Goal: Register for event/course

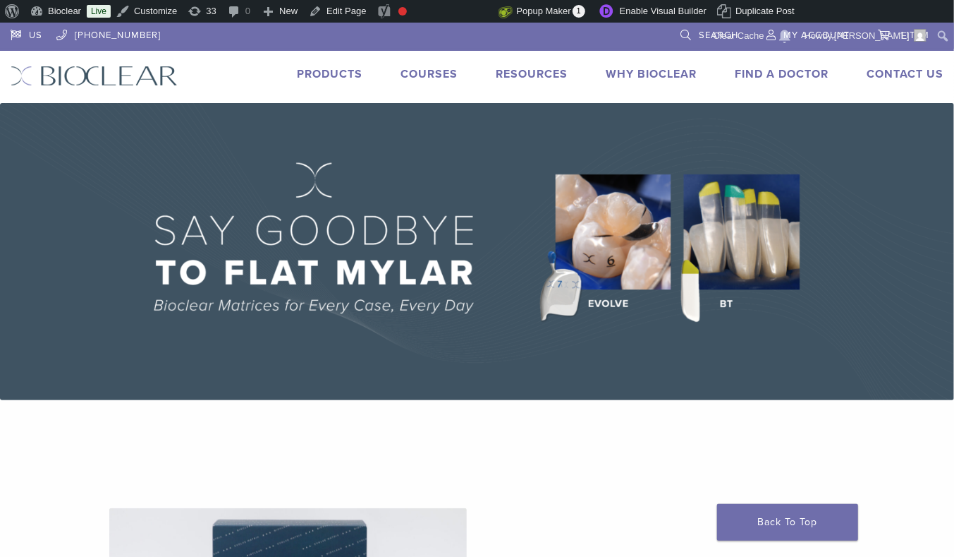
click at [439, 77] on link "Courses" at bounding box center [429, 74] width 57 height 14
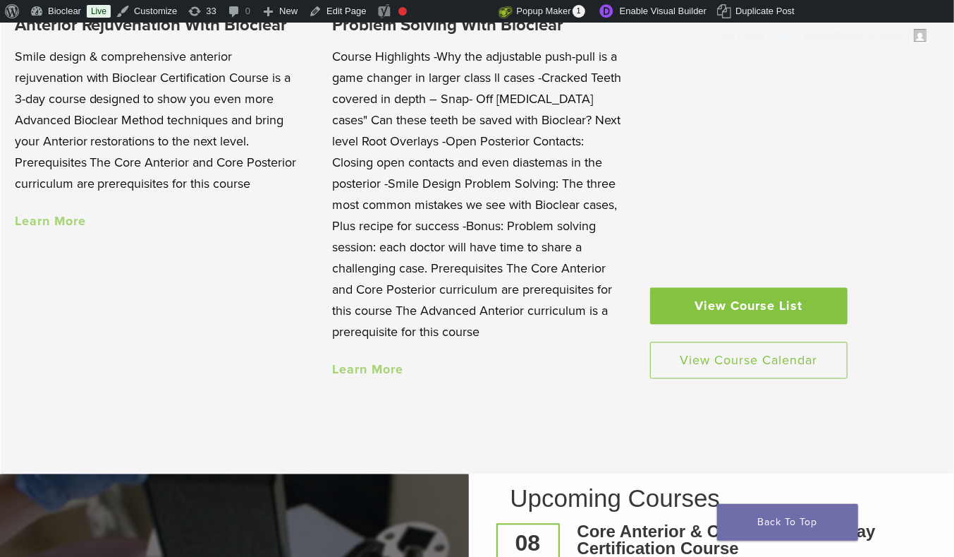
scroll to position [1539, 0]
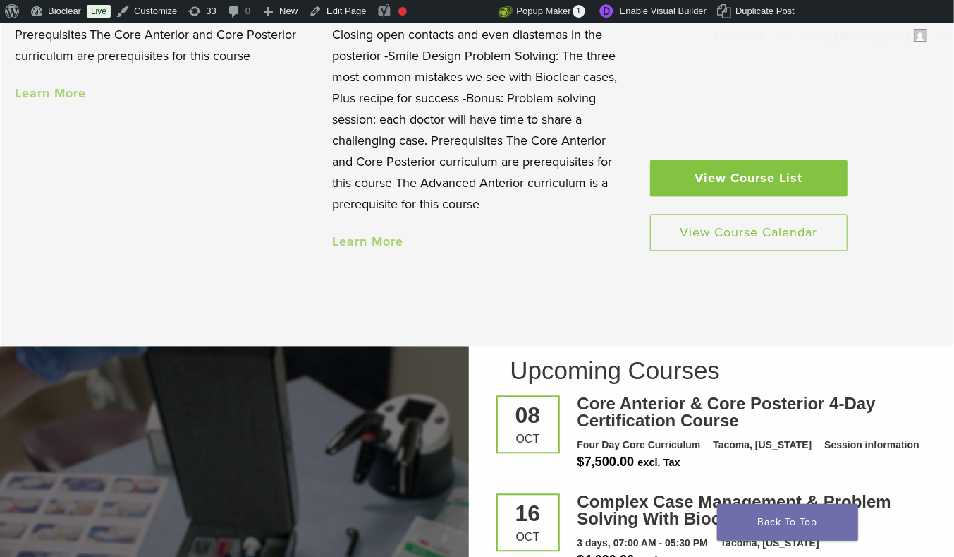
click at [719, 183] on link "View Course List" at bounding box center [749, 177] width 198 height 37
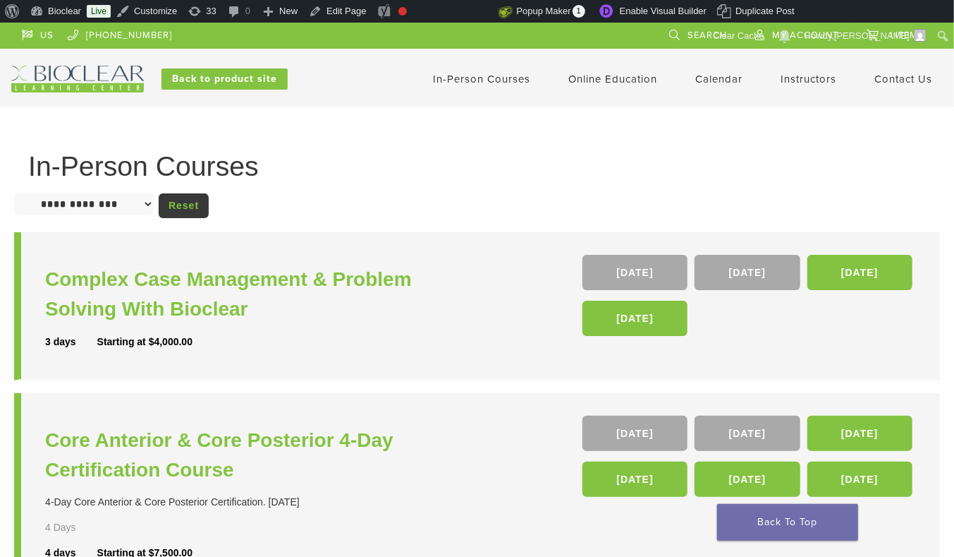
click at [525, 77] on link "In-Person Courses" at bounding box center [481, 79] width 97 height 13
click at [614, 83] on link "Online Education" at bounding box center [613, 79] width 89 height 13
click at [610, 101] on link "Interactive" at bounding box center [614, 102] width 85 height 31
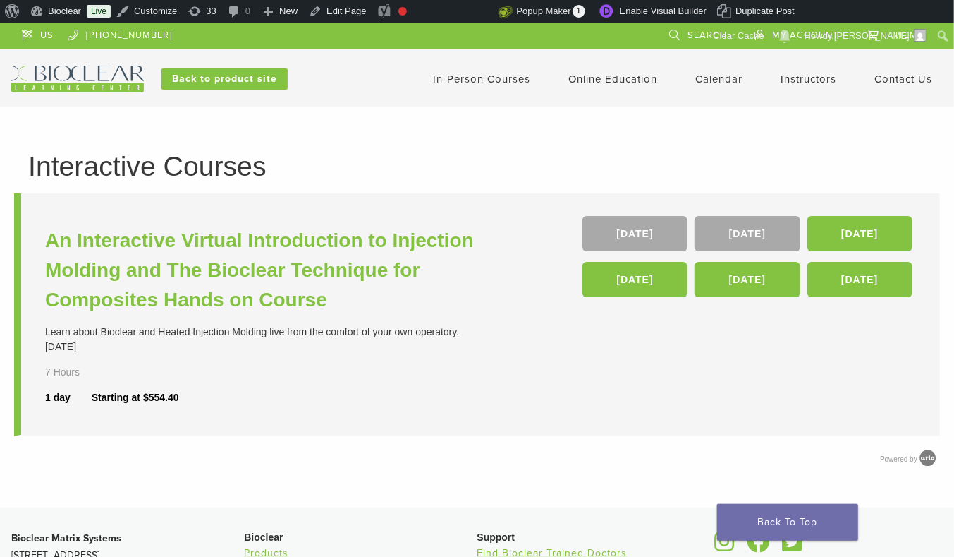
click at [736, 78] on link "Calendar" at bounding box center [719, 79] width 47 height 13
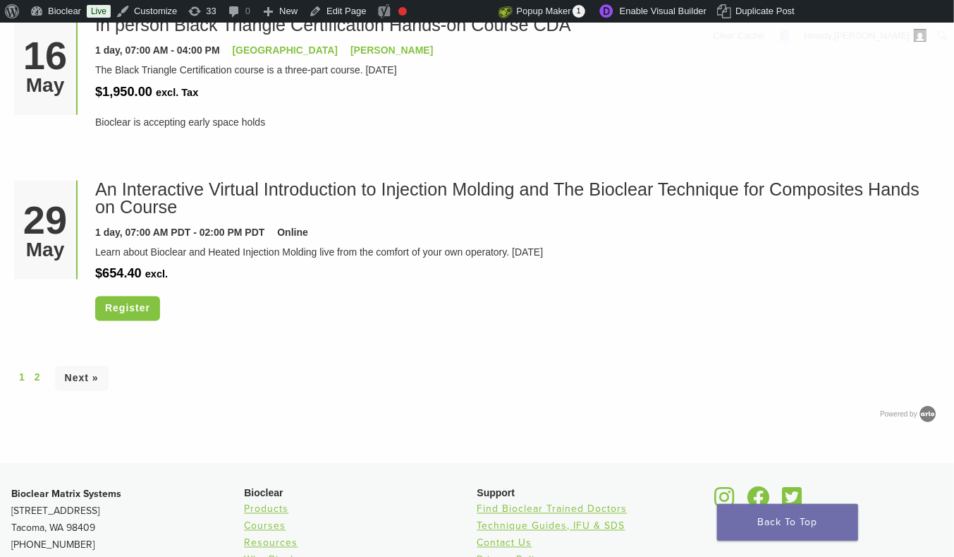
scroll to position [4281, 0]
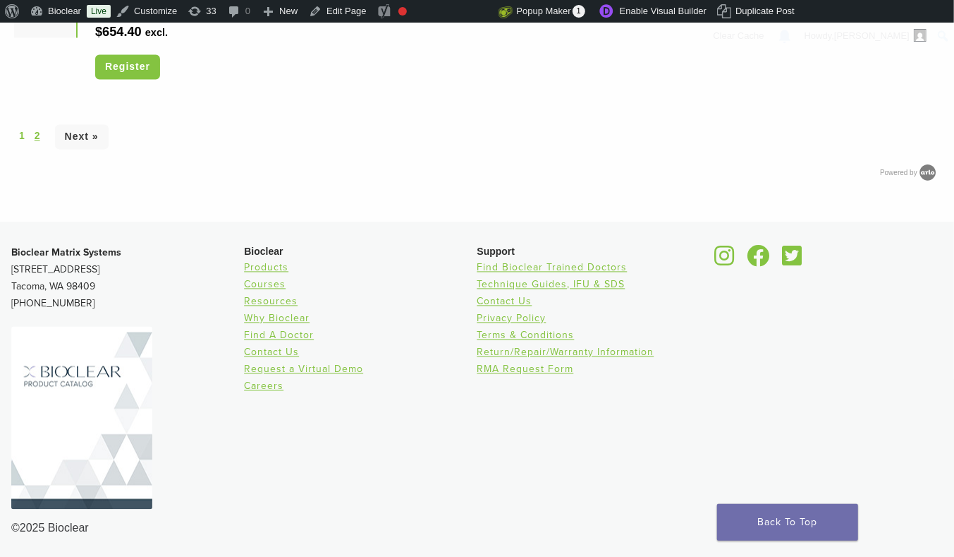
click at [35, 135] on link "2" at bounding box center [38, 136] width 6 height 15
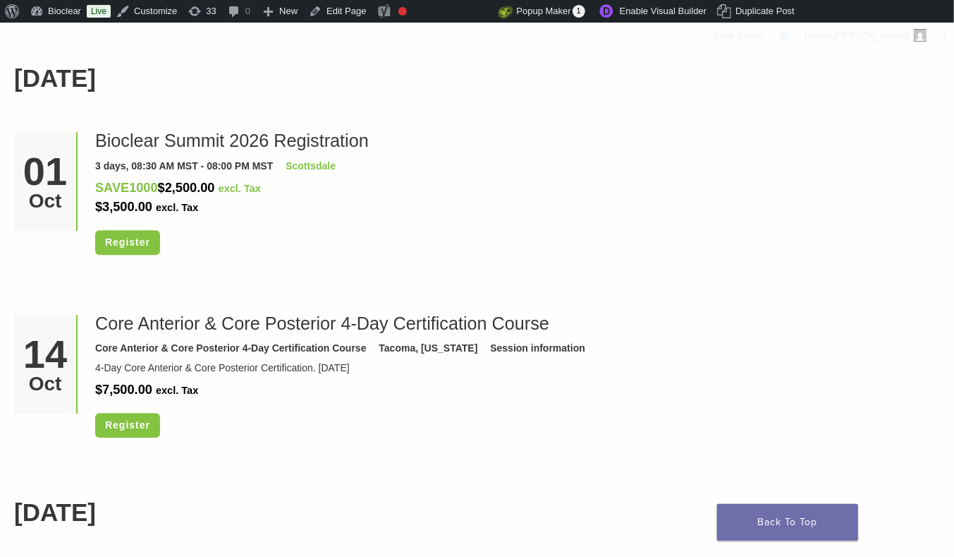
scroll to position [2052, 0]
